Goal: Task Accomplishment & Management: Manage account settings

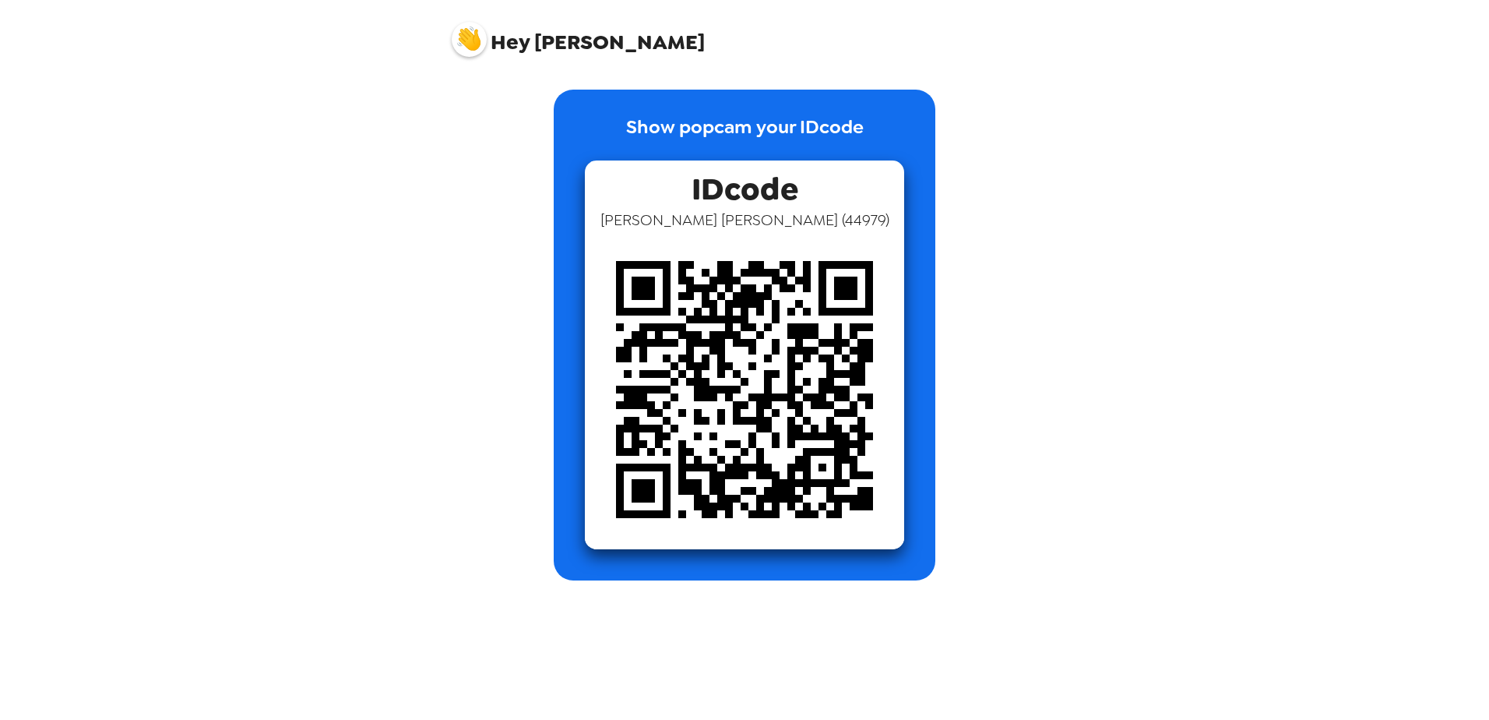
click at [463, 38] on img at bounding box center [469, 39] width 35 height 35
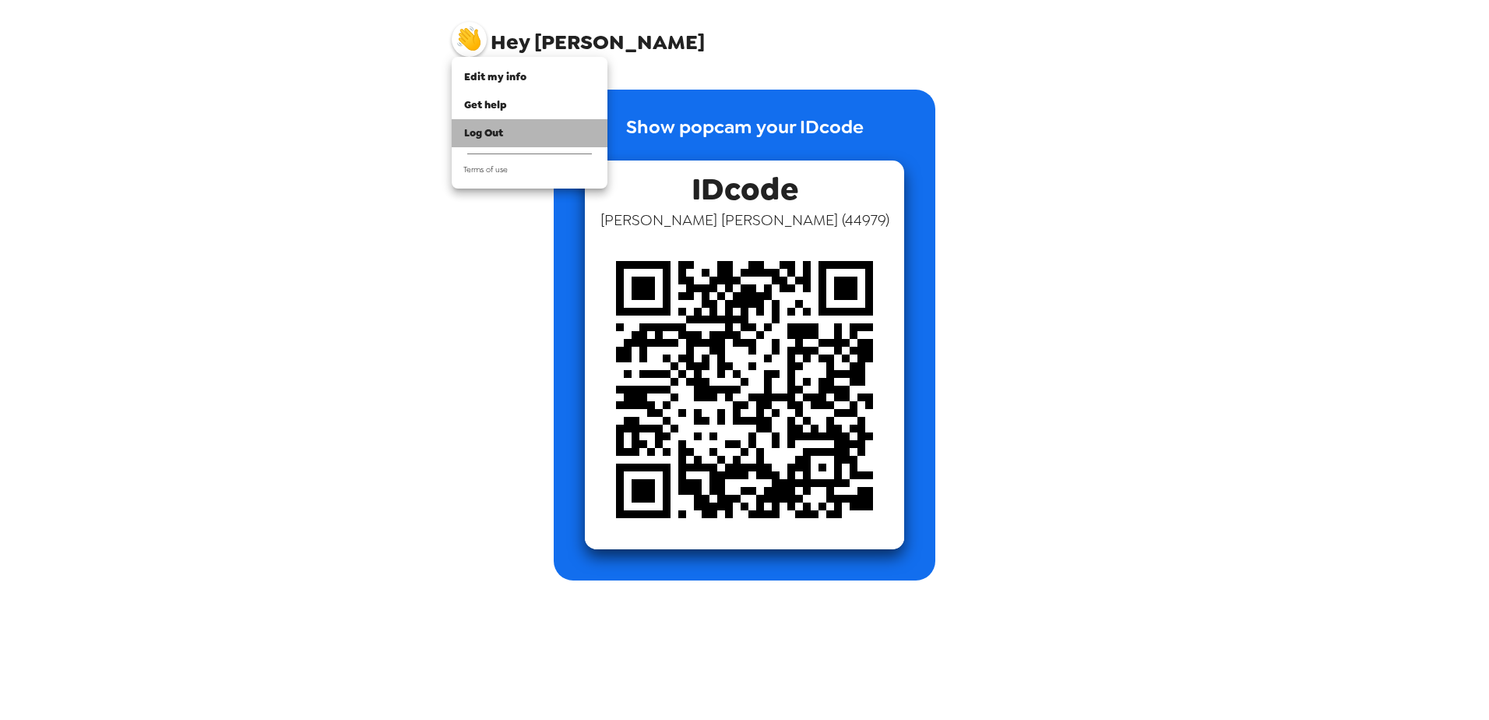
click at [487, 135] on span "Log Out" at bounding box center [483, 132] width 39 height 13
